Goal: Browse casually: Explore the website without a specific task or goal

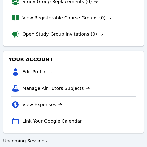
scroll to position [432, 0]
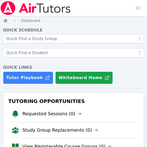
click at [15, 98] on h3 "Tutoring Opportunities" at bounding box center [73, 100] width 132 height 9
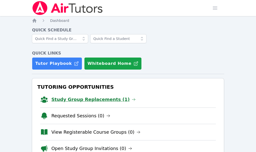
click at [80, 96] on link "Study Group Replacements (1)" at bounding box center [93, 99] width 84 height 7
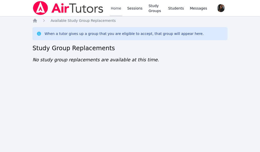
click at [121, 9] on link "Home" at bounding box center [116, 8] width 12 height 16
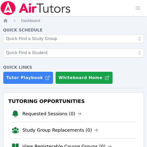
click at [12, 66] on h4 "Quick Links" at bounding box center [73, 67] width 141 height 6
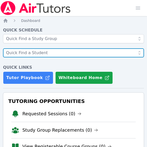
click at [7, 57] on input "text" at bounding box center [73, 52] width 141 height 9
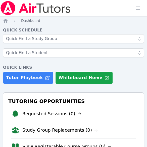
click at [16, 10] on img at bounding box center [35, 8] width 71 height 14
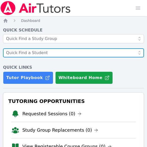
click at [7, 48] on input "text" at bounding box center [73, 52] width 141 height 9
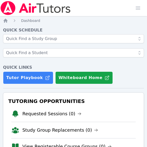
click at [10, 59] on div at bounding box center [73, 47] width 141 height 26
click at [15, 12] on img at bounding box center [35, 8] width 71 height 14
click at [13, 94] on div "Tutoring Opportunities Requested Sessions (0) Study Group Replacements (0) View…" at bounding box center [73, 133] width 141 height 83
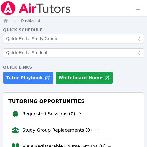
click at [16, 13] on img at bounding box center [35, 8] width 71 height 14
click at [12, 69] on h4 "Quick Links" at bounding box center [73, 67] width 141 height 6
click at [14, 66] on h4 "Quick Links" at bounding box center [73, 67] width 141 height 6
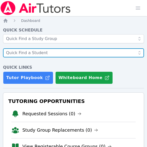
click at [13, 50] on input "text" at bounding box center [73, 52] width 141 height 9
